Goal: Navigation & Orientation: Find specific page/section

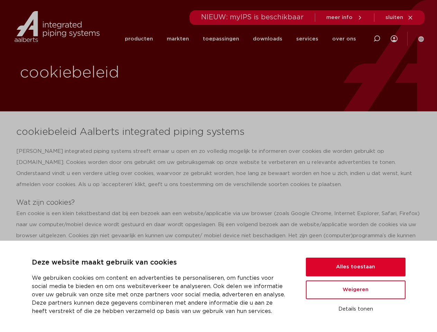
click at [218, 166] on div "[PERSON_NAME] integrated piping systems streeft ernaar u open en zo volledig mo…" at bounding box center [218, 168] width 404 height 44
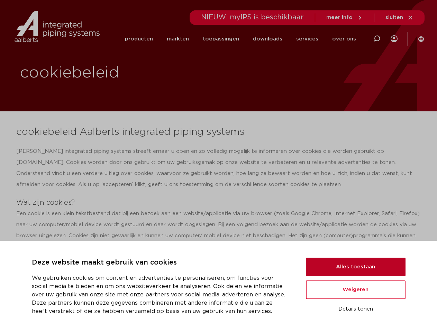
click at [355, 267] on button "Alles toestaan" at bounding box center [356, 267] width 100 height 19
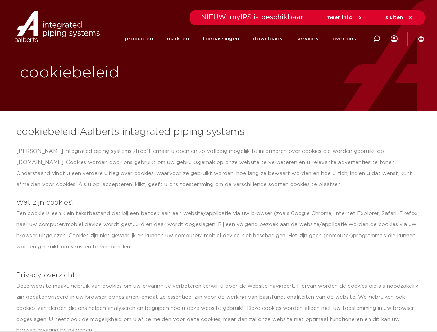
click at [355, 290] on div "Deze website maakt gebruik van cookies om uw ervaring te verbeteren terwijl u d…" at bounding box center [218, 308] width 404 height 55
click at [355, 309] on div "Deze website maakt gebruik van cookies om uw ervaring te verbeteren terwijl u d…" at bounding box center [218, 308] width 404 height 55
click at [244, 39] on li "toepassingen" at bounding box center [221, 39] width 50 height 27
click at [376, 39] on icon at bounding box center [376, 39] width 8 height 8
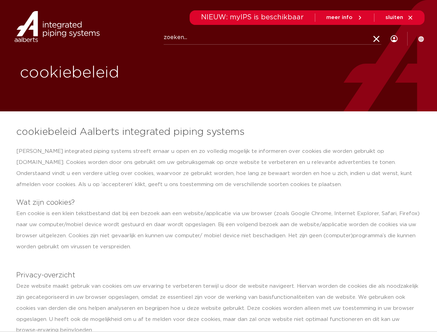
click at [399, 18] on span "sluiten" at bounding box center [394, 17] width 18 height 5
